Goal: Task Accomplishment & Management: Manage account settings

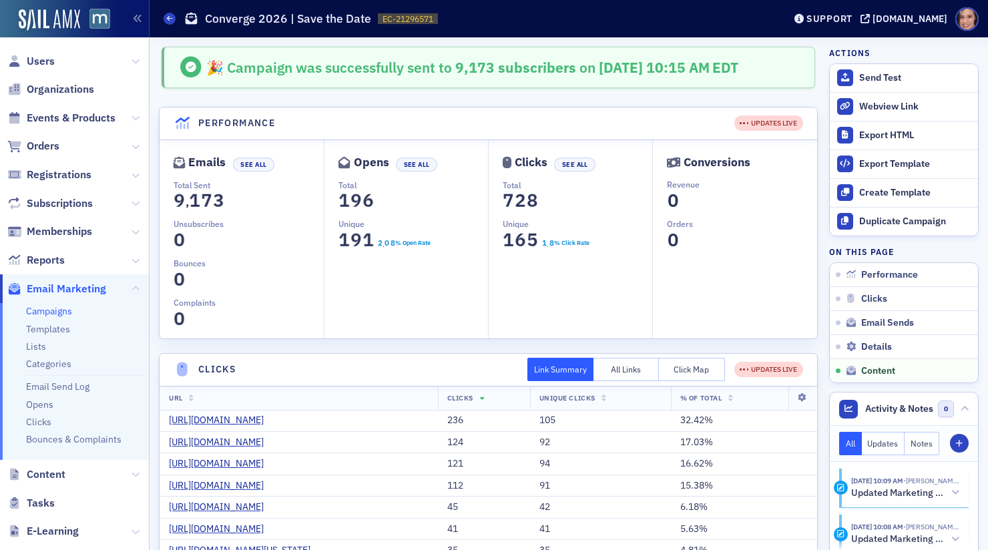
scroll to position [1883, 0]
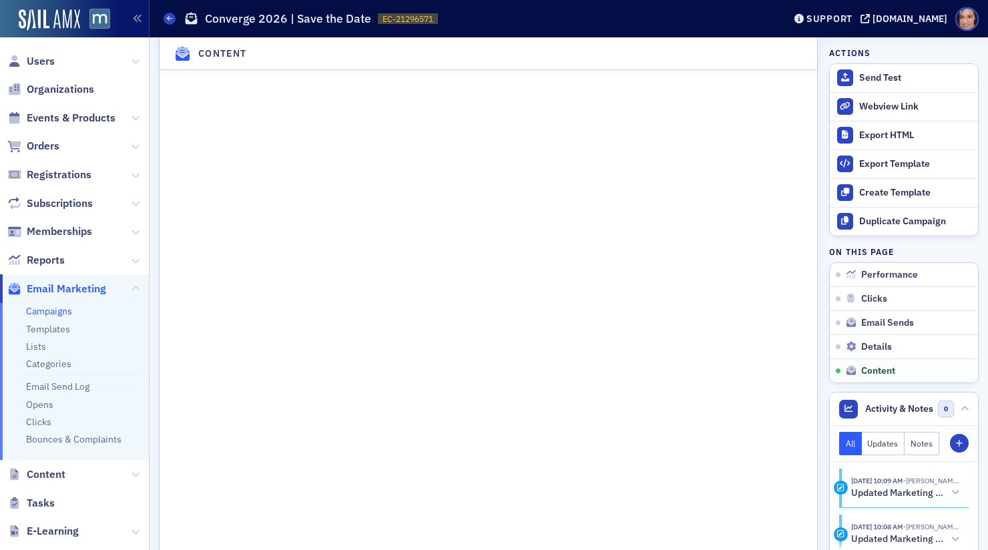
click at [60, 310] on link "Campaigns" at bounding box center [49, 311] width 46 height 12
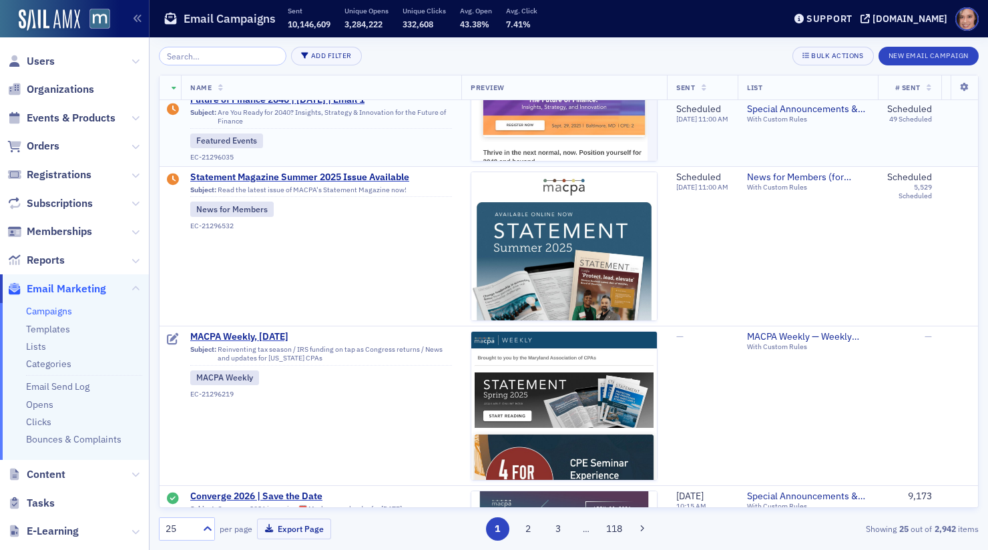
scroll to position [250, 0]
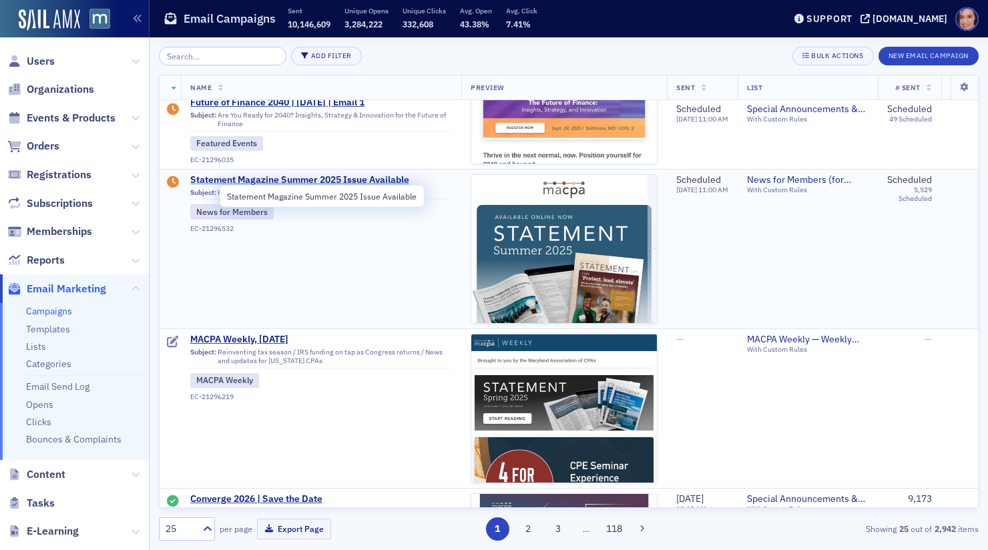
click at [342, 176] on span "Statement Magazine Summer 2025 Issue Available" at bounding box center [321, 180] width 262 height 12
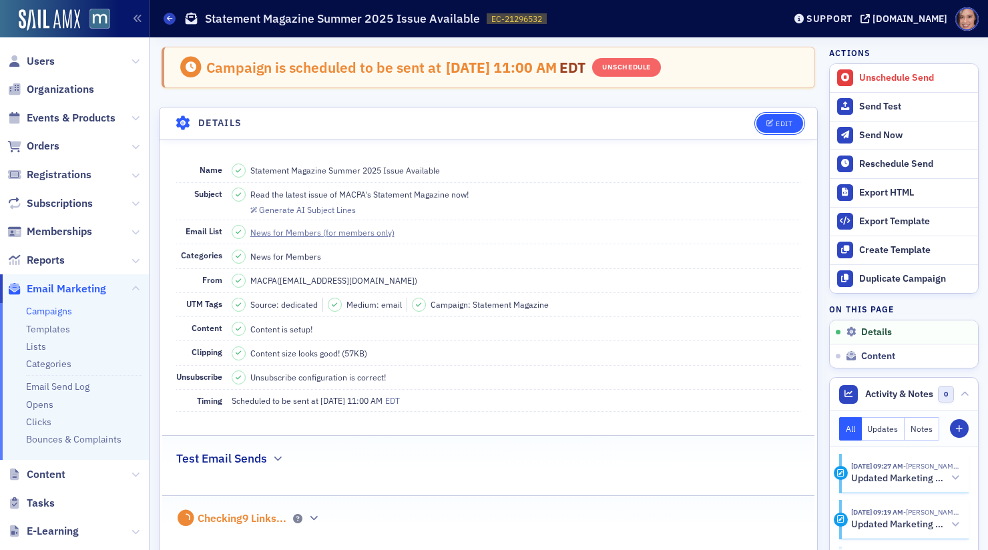
click at [773, 130] on button "Edit" at bounding box center [780, 123] width 46 height 19
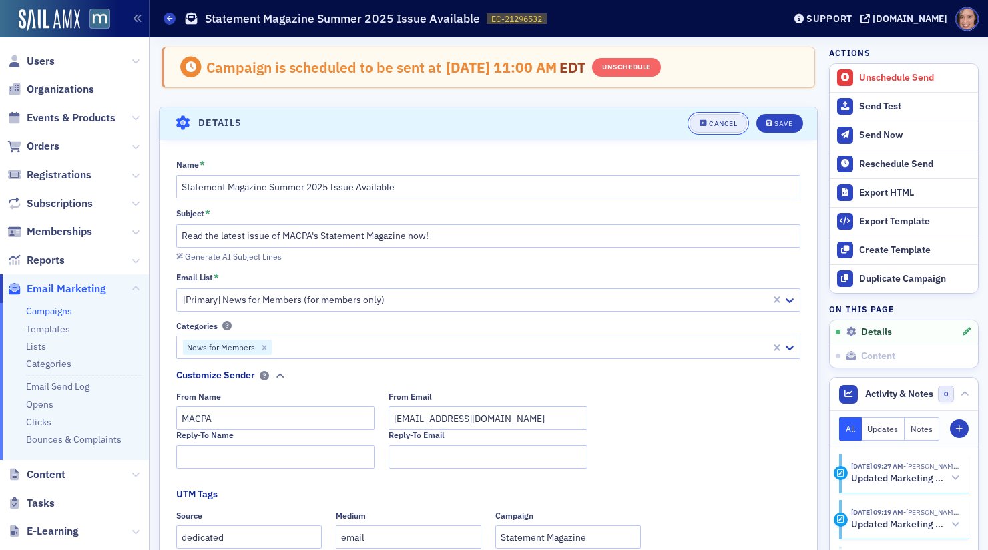
click at [734, 126] on button "Cancel" at bounding box center [718, 123] width 57 height 19
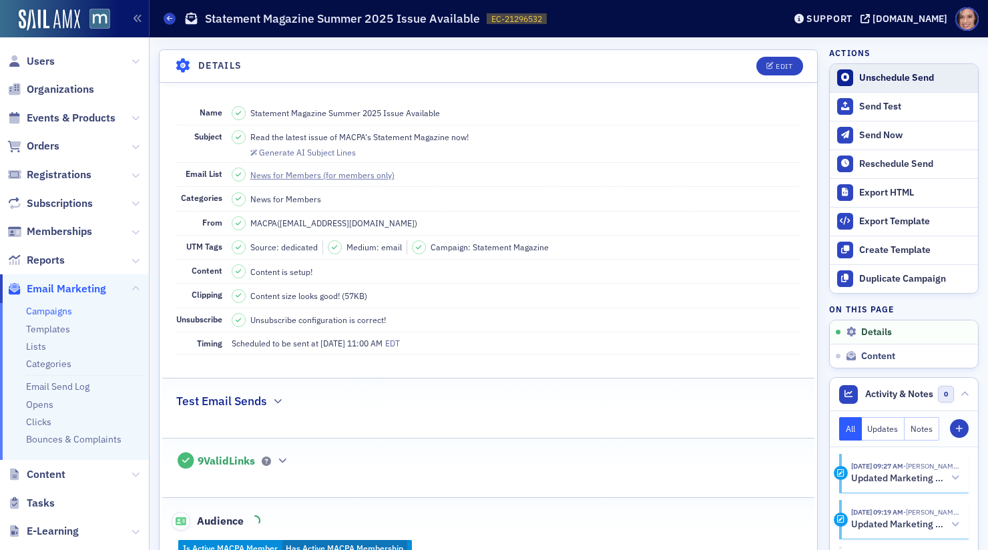
scroll to position [61, 0]
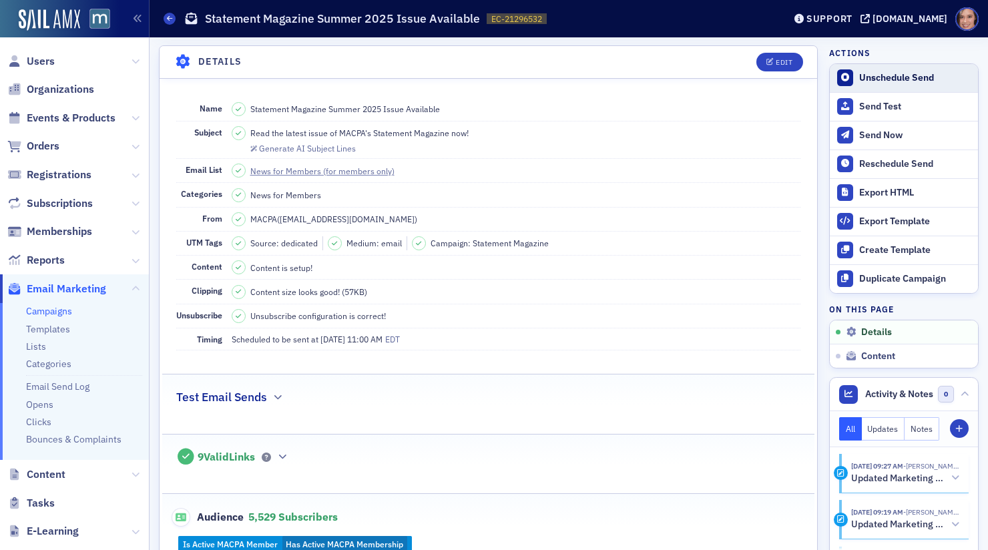
click at [897, 77] on div "Unschedule Send" at bounding box center [915, 78] width 112 height 12
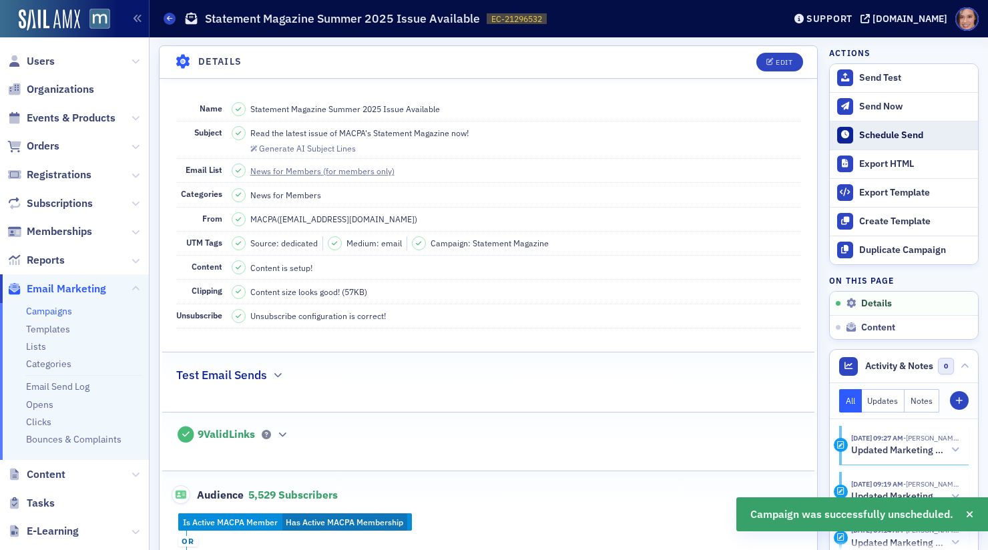
click at [893, 136] on div "Schedule Send" at bounding box center [915, 136] width 112 height 12
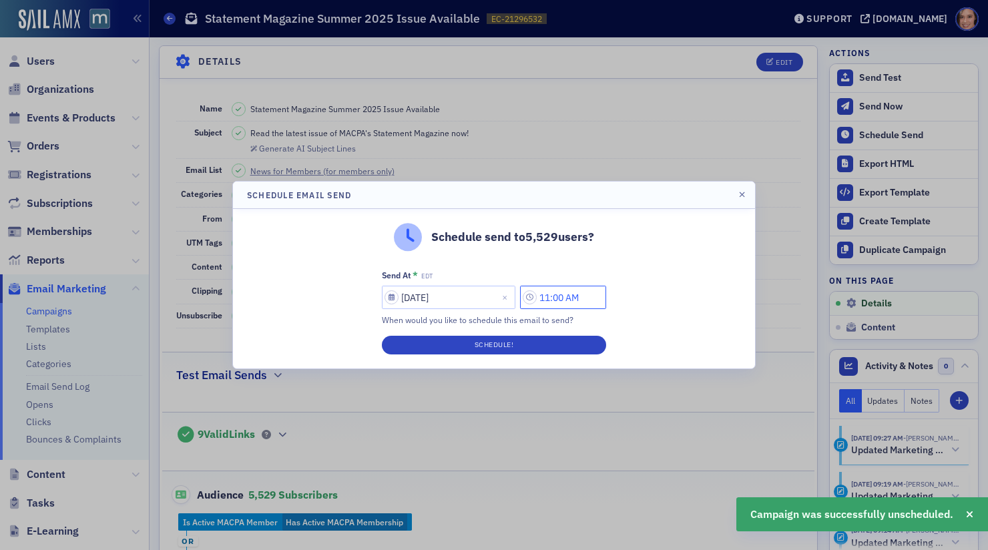
click at [552, 297] on input "11:00 AM" at bounding box center [563, 297] width 86 height 23
click at [577, 296] on input "1:00 AM" at bounding box center [563, 297] width 86 height 23
type input "1:00 PM"
click at [646, 290] on div "Schedule send to 5,529 users? Send At * EDT 09/05/2025 1:00 PM When would you l…" at bounding box center [494, 289] width 522 height 160
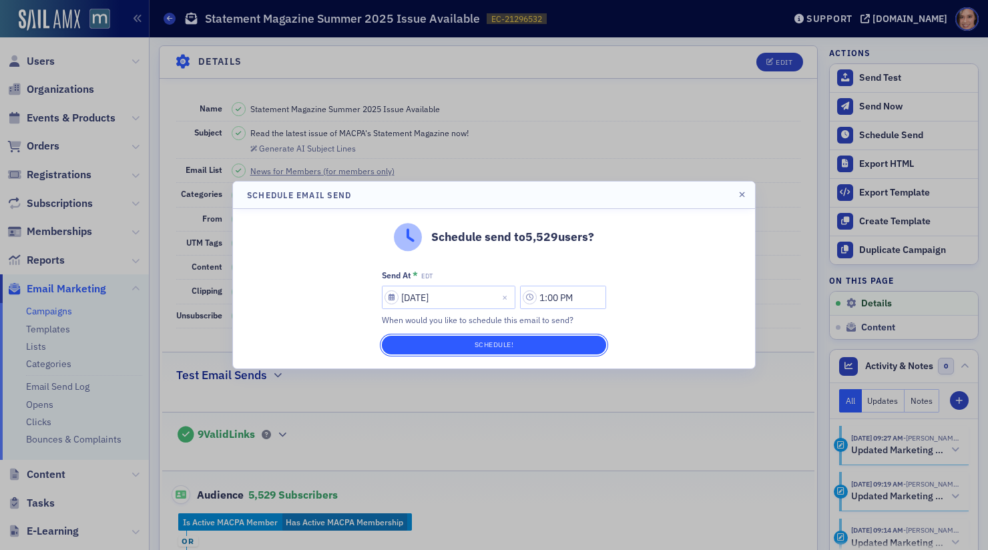
click at [529, 351] on button "Schedule!" at bounding box center [494, 345] width 224 height 19
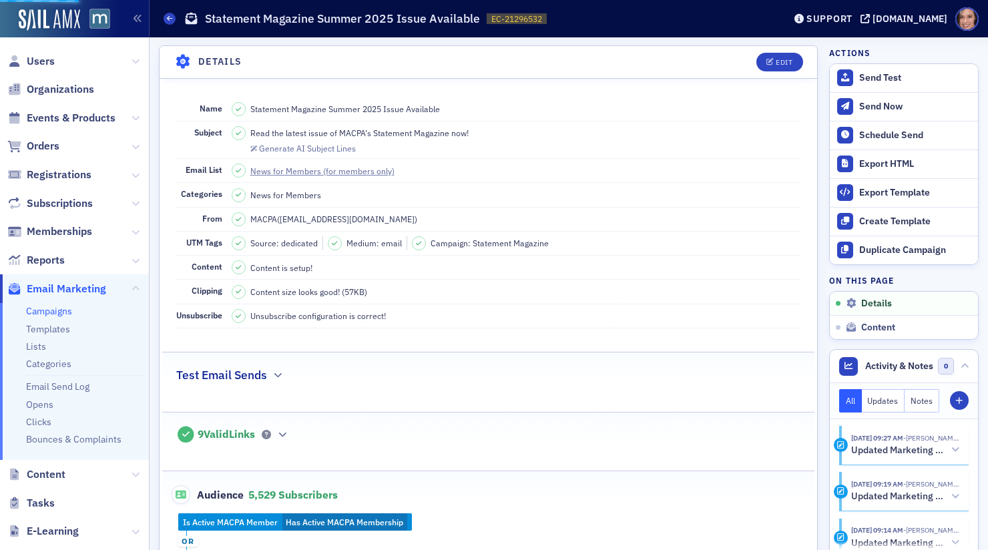
click at [34, 316] on link "Campaigns" at bounding box center [49, 311] width 46 height 12
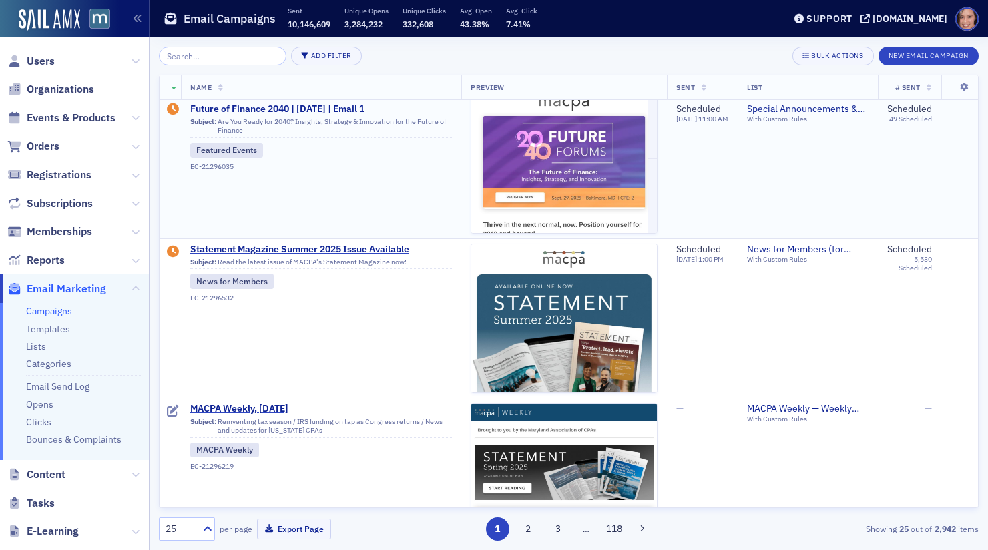
scroll to position [222, 0]
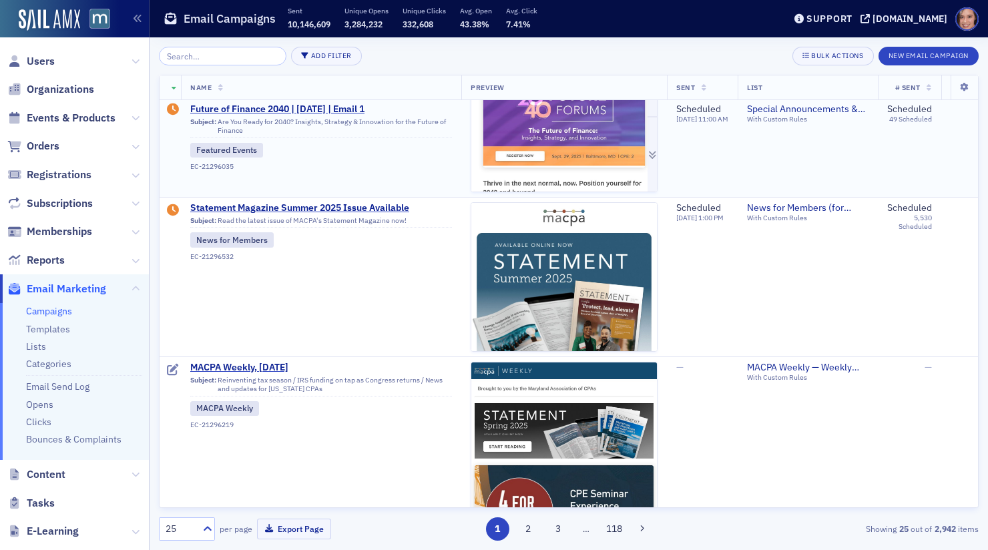
click at [583, 165] on img at bounding box center [564, 334] width 186 height 583
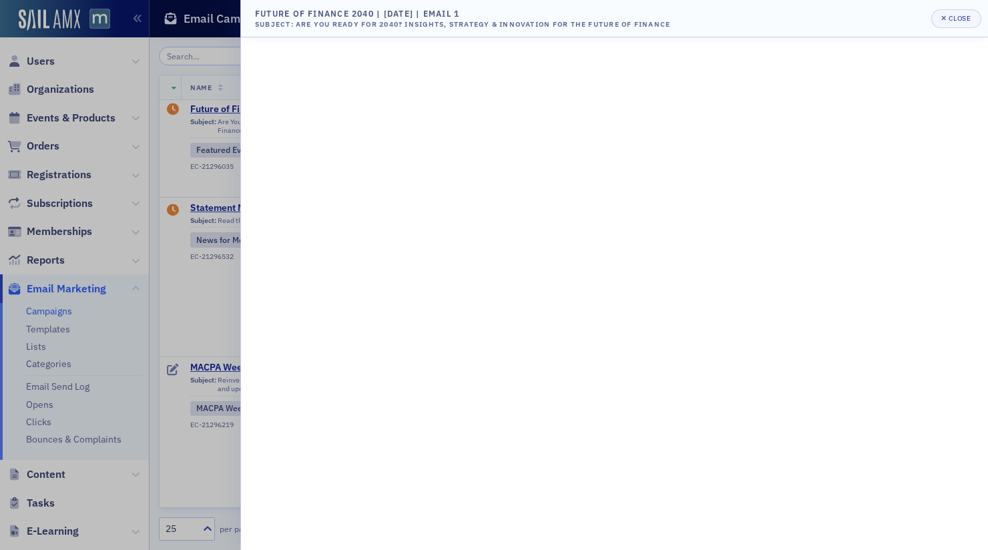
click at [186, 120] on div at bounding box center [494, 275] width 988 height 550
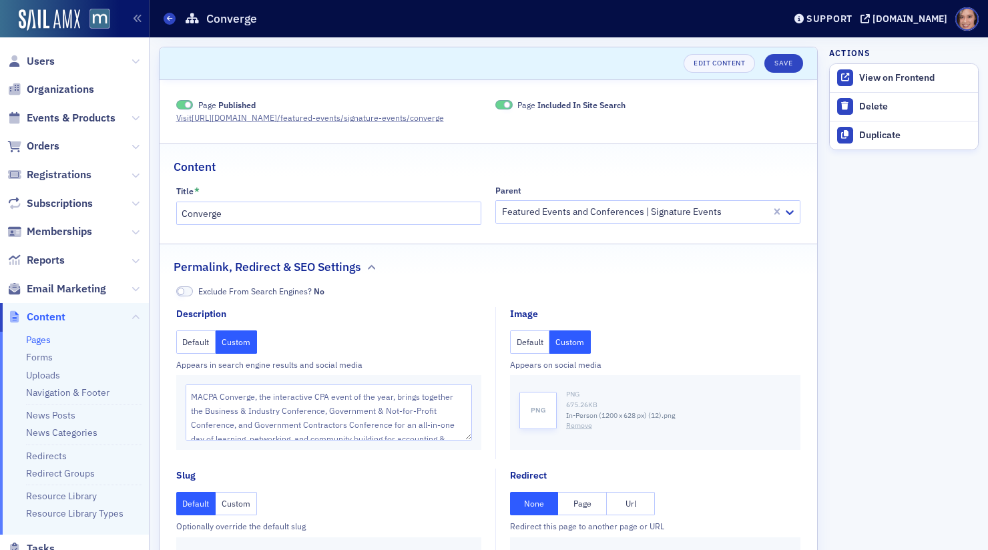
scroll to position [79, 0]
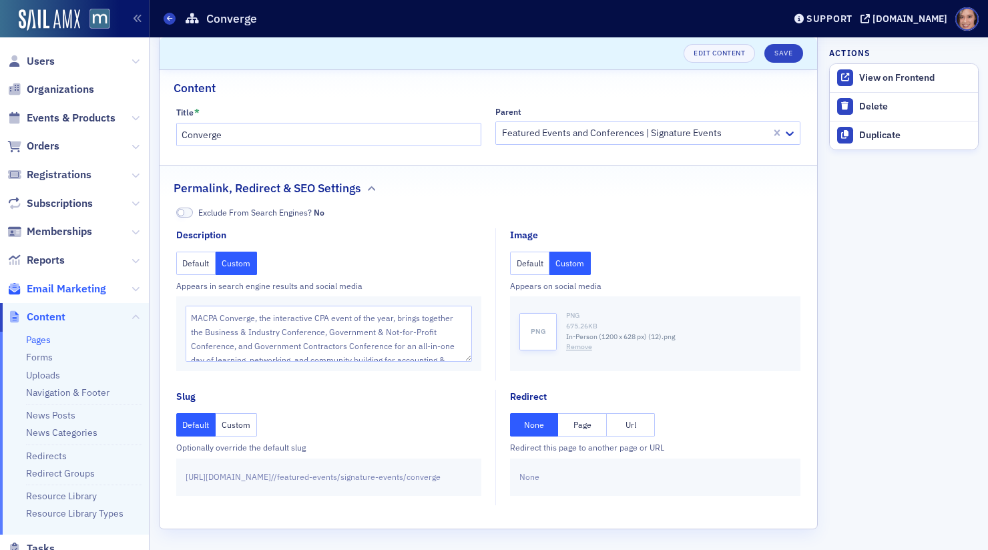
click at [64, 291] on span "Email Marketing" at bounding box center [66, 289] width 79 height 15
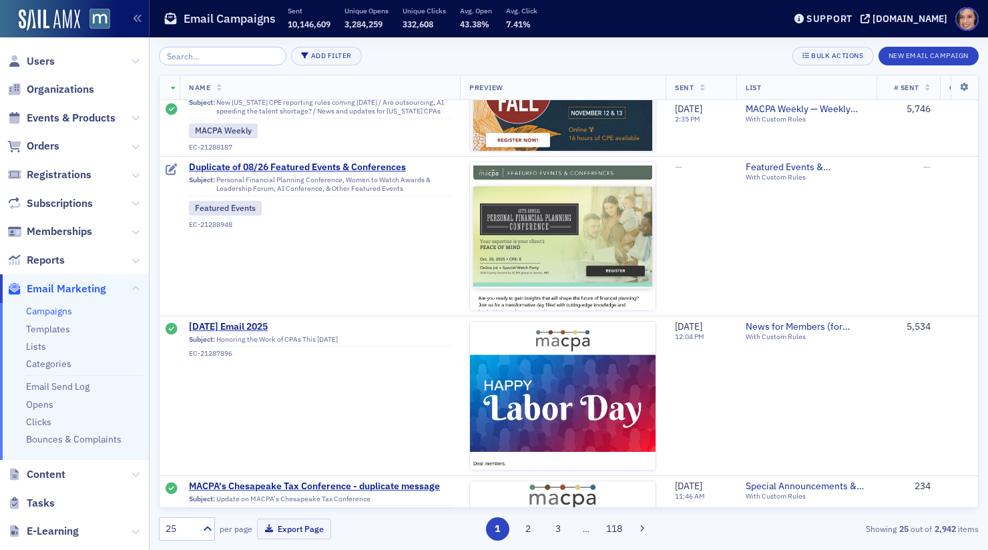
scroll to position [2985, 0]
